Goal: Navigation & Orientation: Find specific page/section

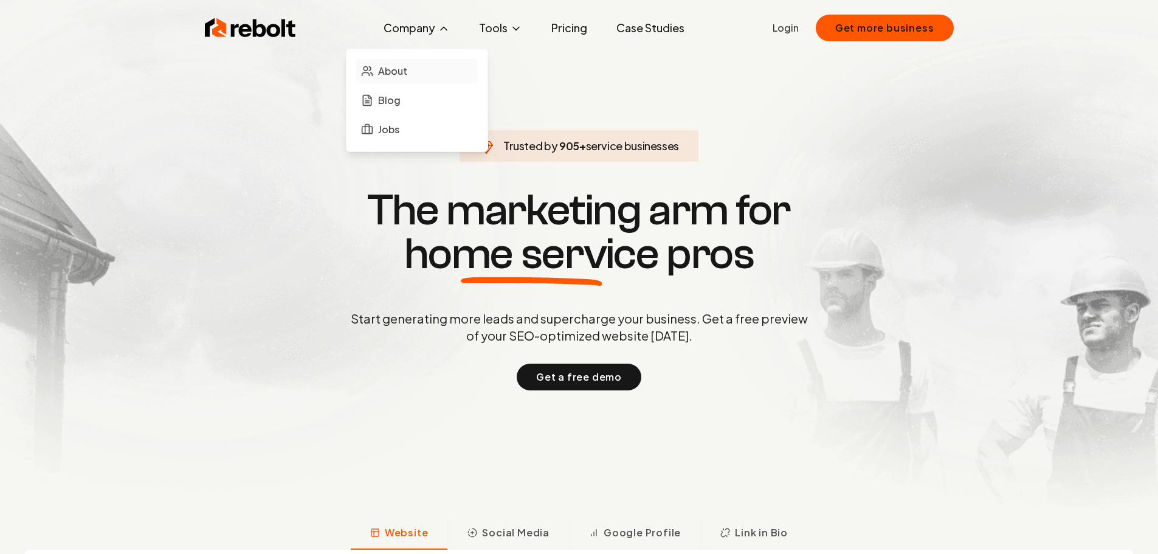
click at [400, 67] on span "About" at bounding box center [392, 71] width 29 height 15
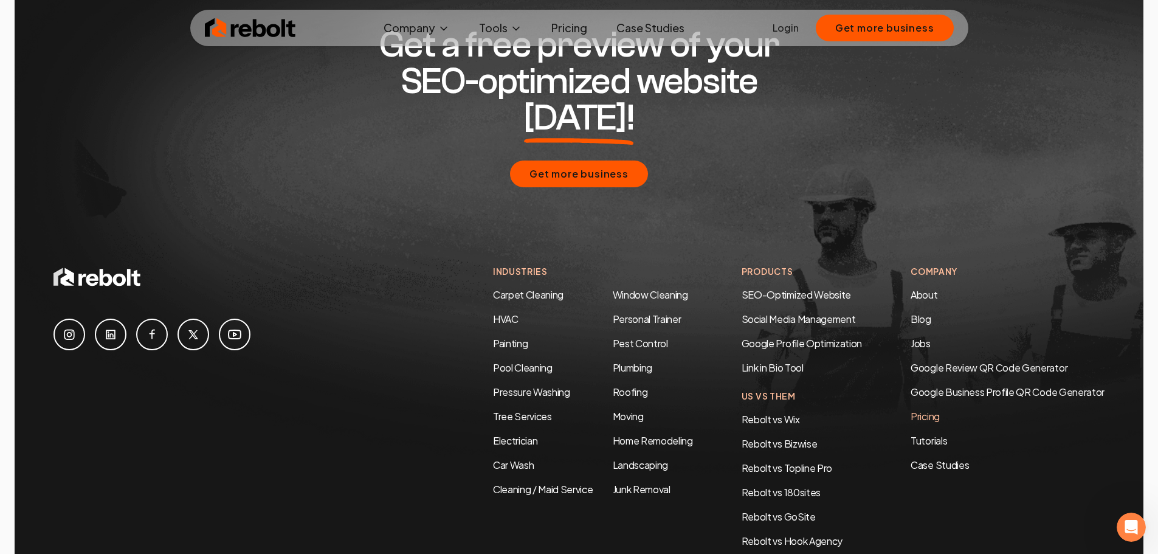
scroll to position [3759, 0]
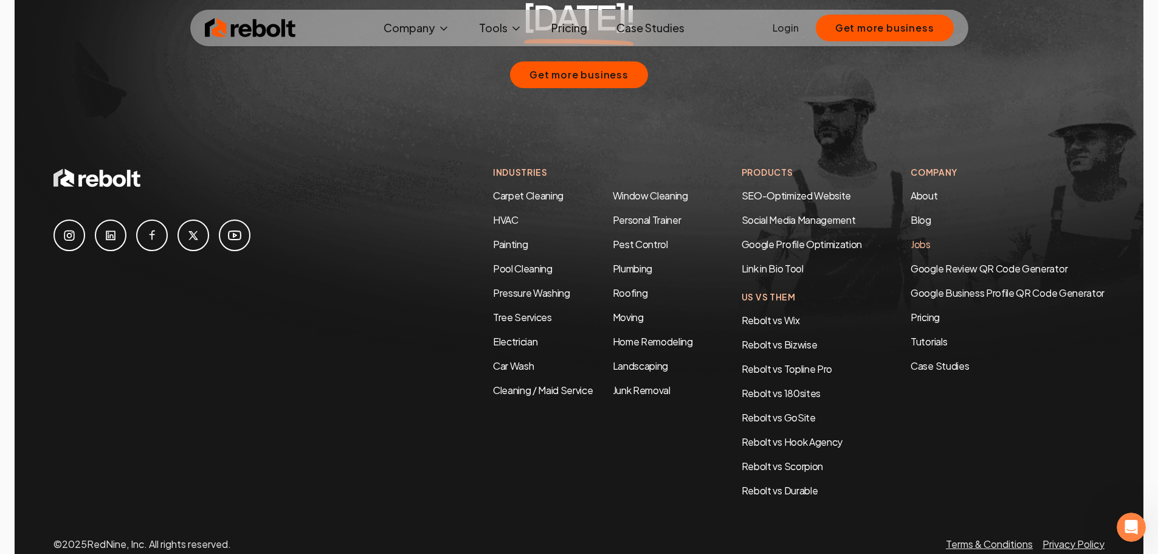
click at [919, 238] on link "Jobs" at bounding box center [921, 244] width 20 height 13
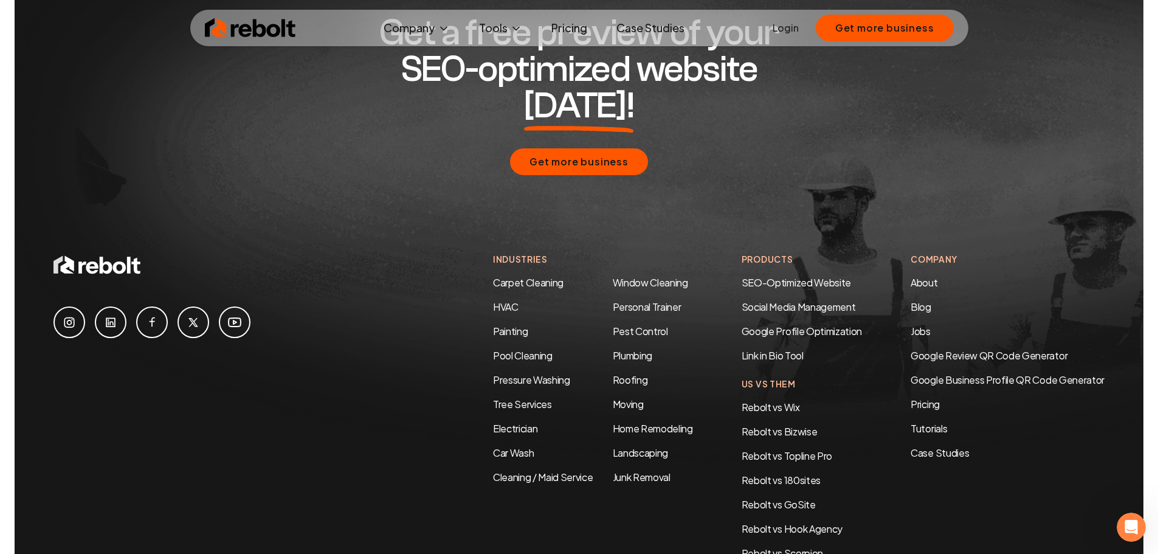
scroll to position [777, 0]
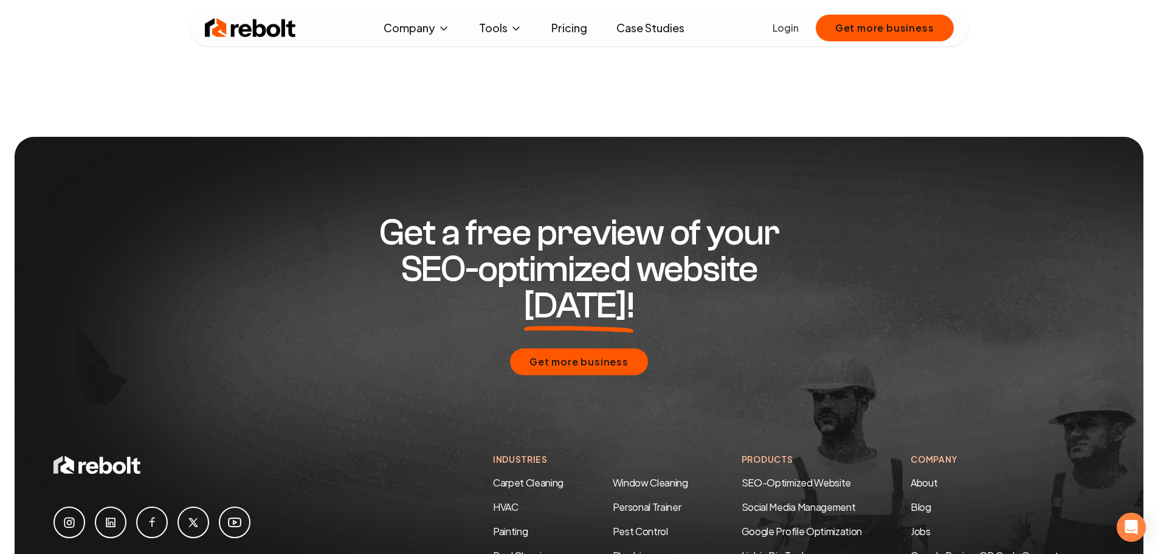
scroll to position [851, 0]
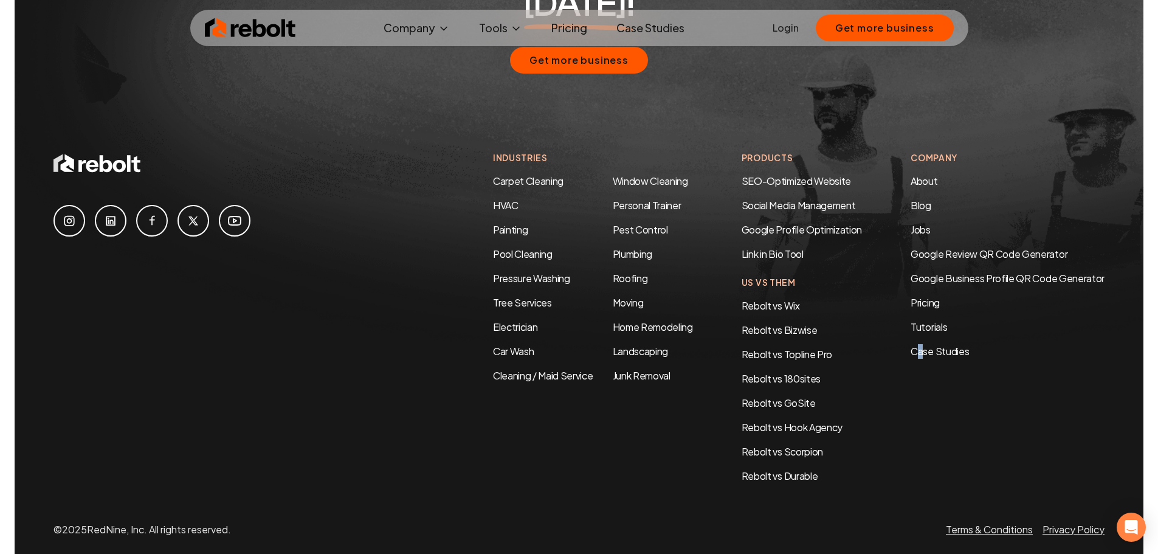
drag, startPoint x: 920, startPoint y: 443, endPoint x: 883, endPoint y: 311, distance: 137.7
click at [917, 432] on div "Company About Blog Jobs Google Review QR Code Generator Google Business Profile…" at bounding box center [1008, 317] width 194 height 332
drag, startPoint x: 238, startPoint y: 84, endPoint x: 230, endPoint y: 80, distance: 8.7
